Goal: Use online tool/utility: Utilize a website feature to perform a specific function

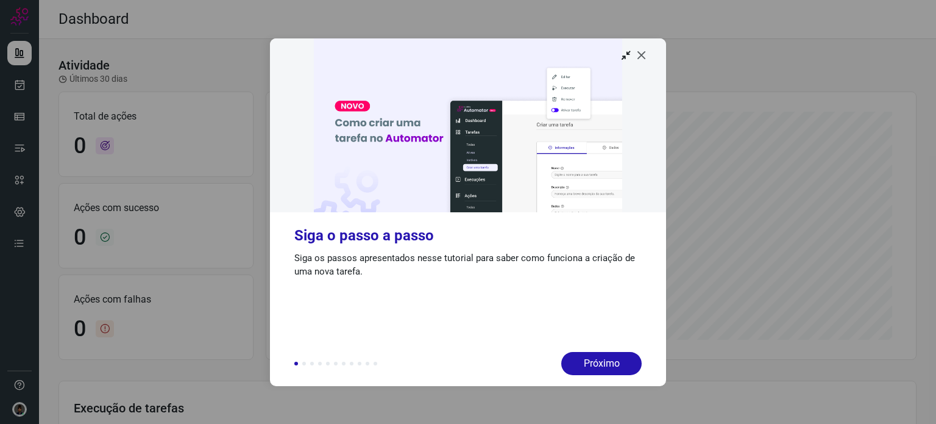
click at [644, 55] on icon at bounding box center [642, 55] width 12 height 12
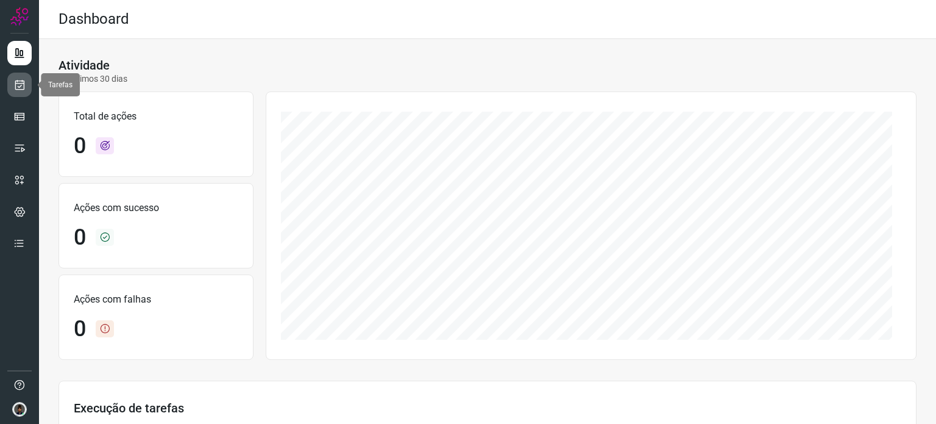
click at [17, 85] on icon at bounding box center [19, 85] width 13 height 12
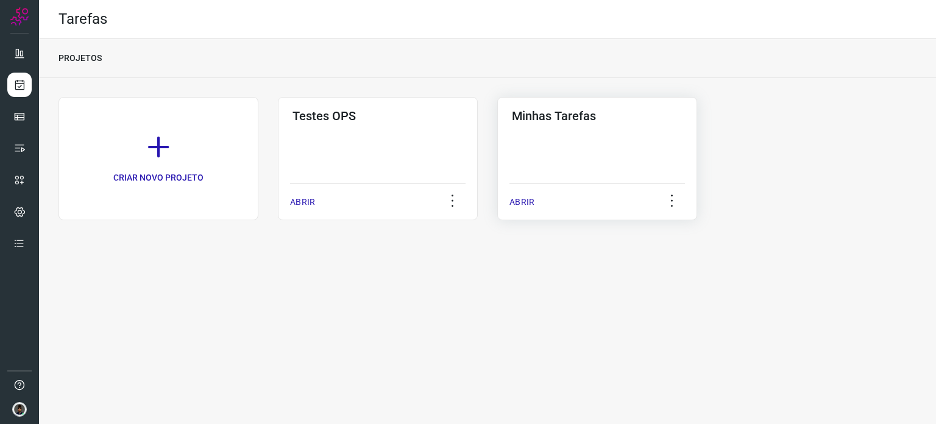
click at [537, 158] on div "Minhas Tarefas ABRIR" at bounding box center [597, 158] width 200 height 123
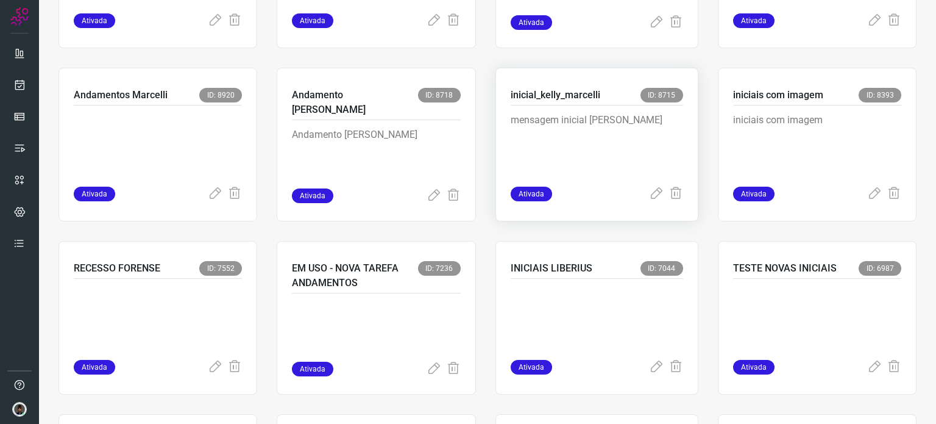
scroll to position [610, 0]
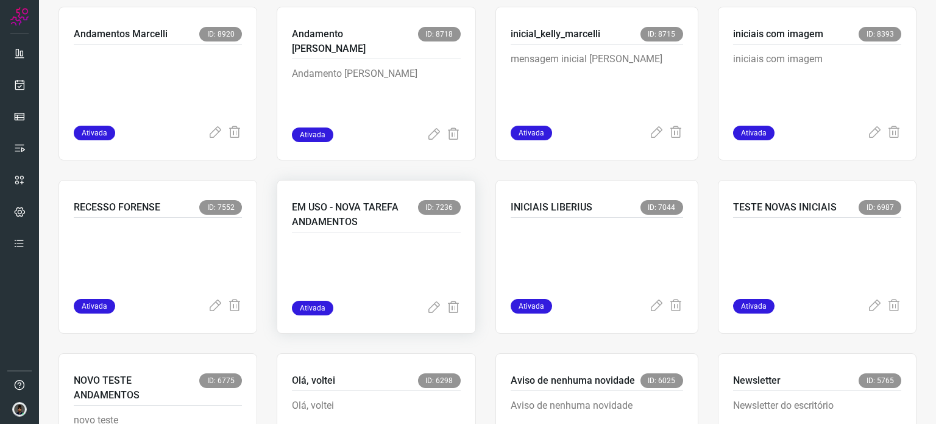
click at [400, 240] on p at bounding box center [376, 270] width 168 height 61
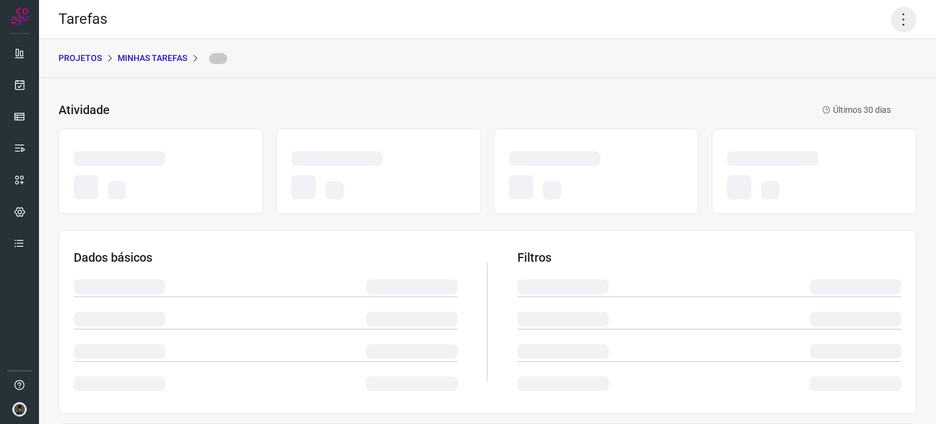
click at [900, 17] on icon at bounding box center [904, 20] width 26 height 26
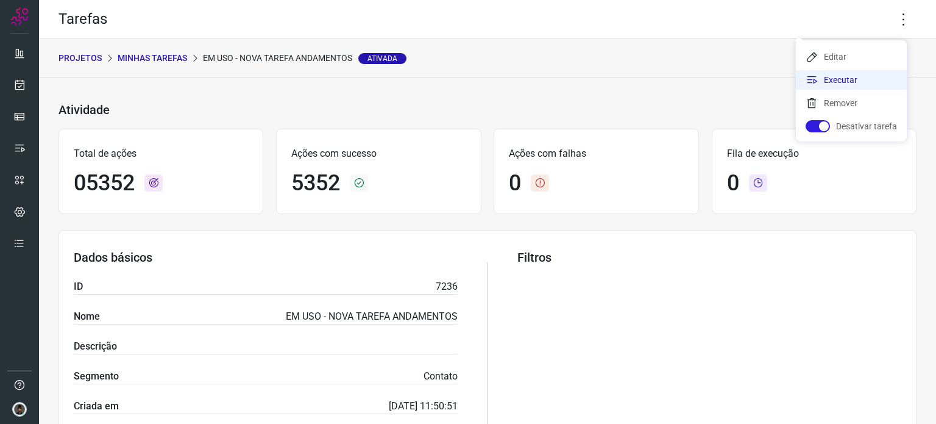
click at [845, 79] on li "Executar" at bounding box center [851, 80] width 111 height 20
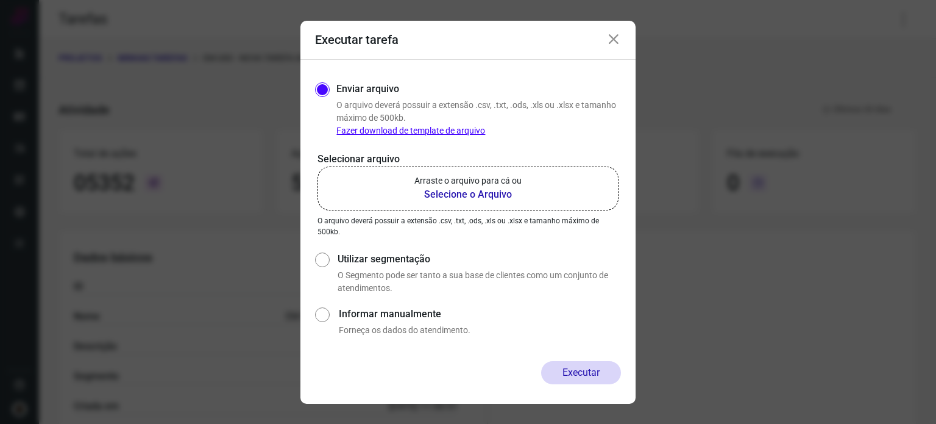
click at [486, 192] on b "Selecione o Arquivo" at bounding box center [468, 194] width 107 height 15
click at [0, 0] on input "Arraste o arquivo para cá ou Selecione o Arquivo" at bounding box center [0, 0] width 0 height 0
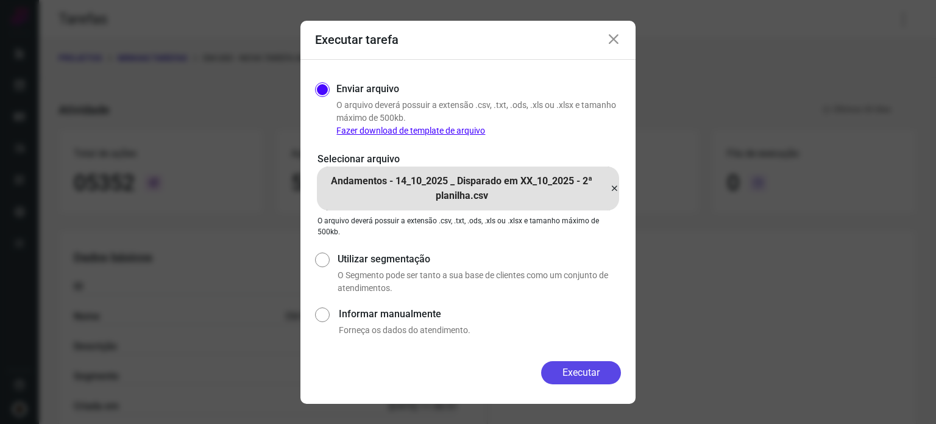
click at [586, 372] on button "Executar" at bounding box center [581, 372] width 80 height 23
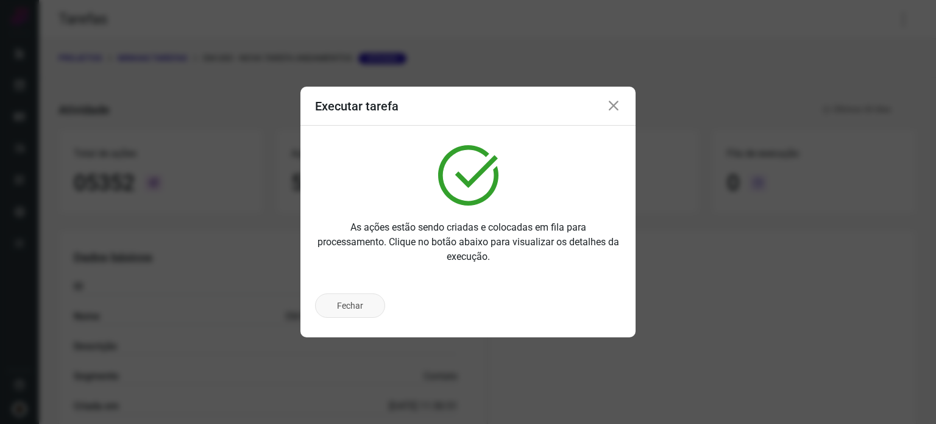
click at [361, 307] on button "Fechar" at bounding box center [350, 305] width 70 height 24
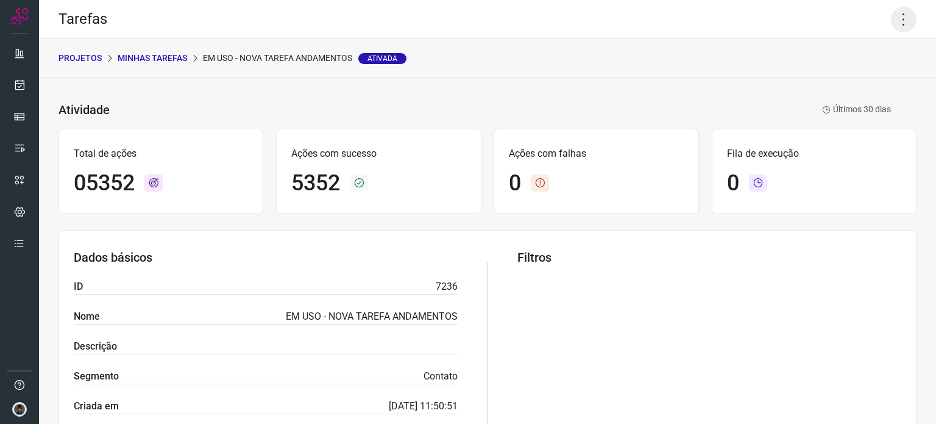
click at [897, 19] on icon at bounding box center [904, 20] width 26 height 26
click at [849, 80] on li "Executar" at bounding box center [851, 80] width 111 height 20
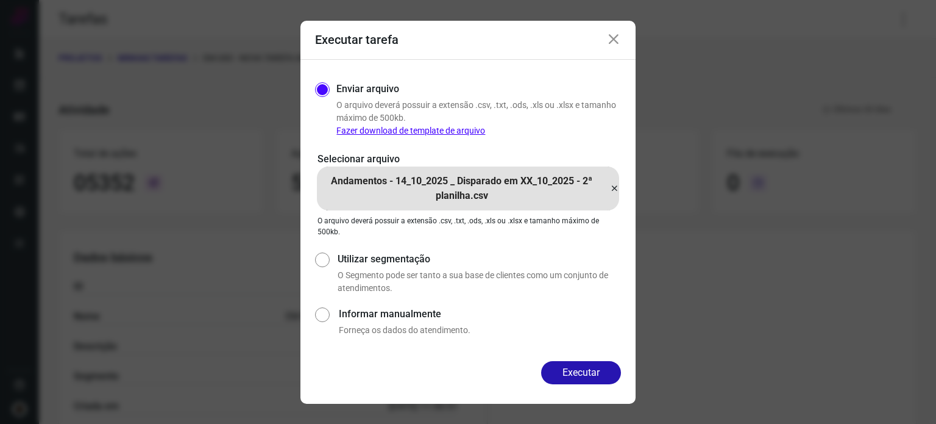
click at [616, 188] on icon at bounding box center [615, 188] width 10 height 15
click at [0, 0] on input "Andamentos - 14_10_2025 _ Disparado em XX_10_2025 - 2ª planilha.csv" at bounding box center [0, 0] width 0 height 0
click at [572, 375] on button "Executar" at bounding box center [581, 372] width 80 height 23
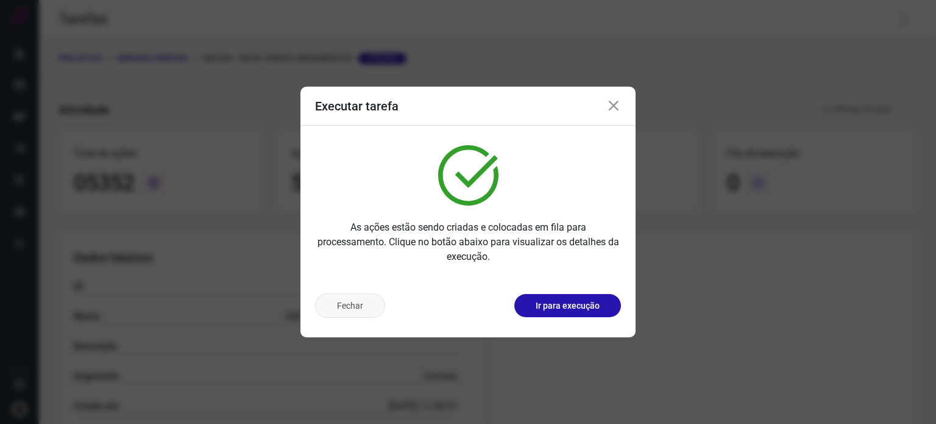
click at [354, 312] on button "Fechar" at bounding box center [350, 305] width 70 height 24
